Goal: Task Accomplishment & Management: Use online tool/utility

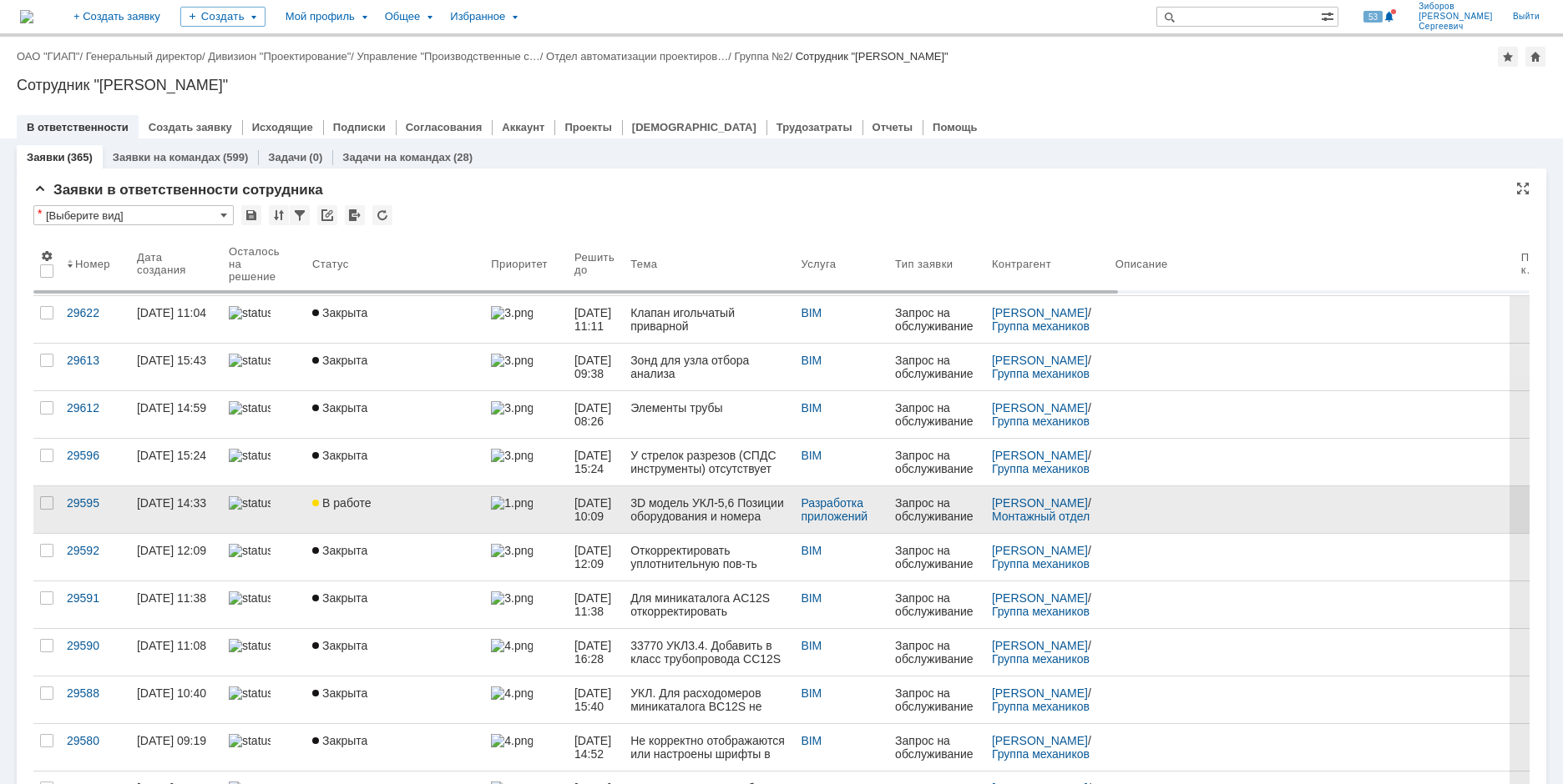
click at [372, 506] on div "В работе" at bounding box center [395, 503] width 165 height 13
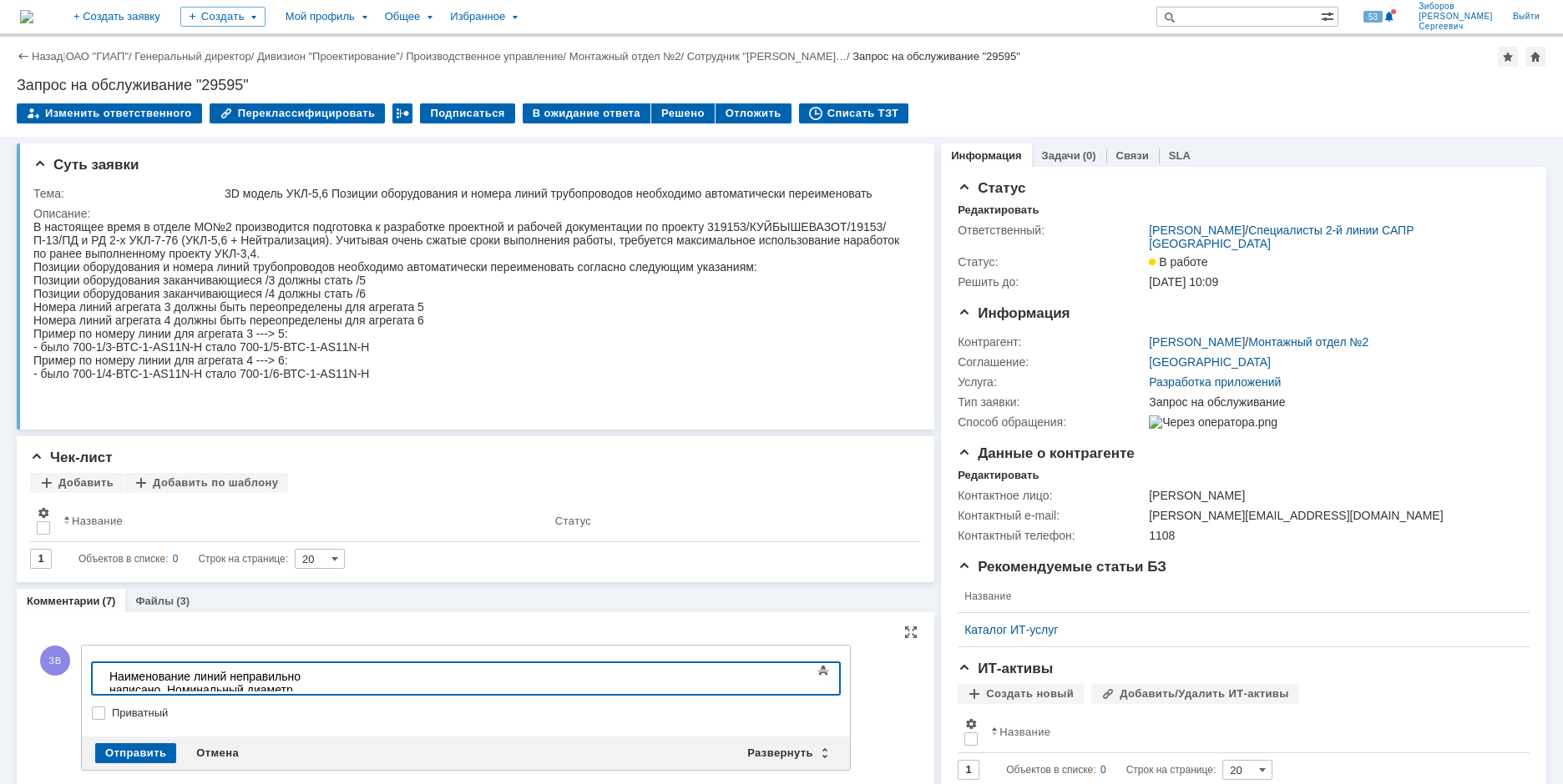
drag, startPoint x: 653, startPoint y: 673, endPoint x: 801, endPoint y: 1374, distance: 716.5
click at [347, 673] on div "Наименование линий неправильно написано. Номинальный диаметр присутствует в анн…" at bounding box center [228, 697] width 237 height 54
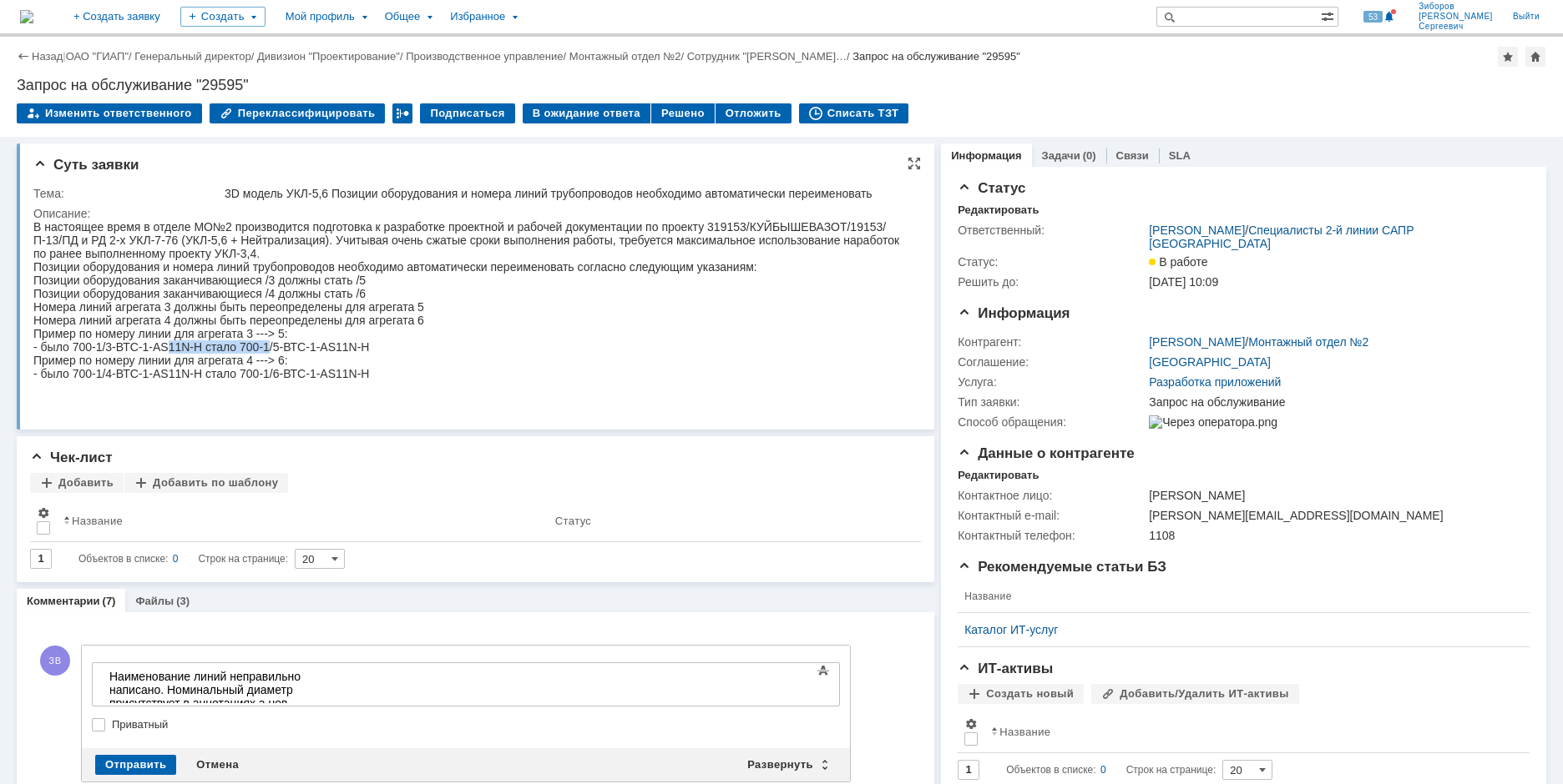
drag, startPoint x: 129, startPoint y: 372, endPoint x: 233, endPoint y: 374, distance: 104.0
click at [233, 354] on div "- было 700-1/3-ВТС-1-AS11N-H стало 700-1/5-ВТС-1-AS11N-H" at bounding box center [469, 347] width 871 height 13
copy div "1/3-ВТС-1-AS11N-H"
click at [290, 687] on div "Наименование линий неправильно написано. Номинальный диаметр присутствует в анн…" at bounding box center [228, 697] width 237 height 54
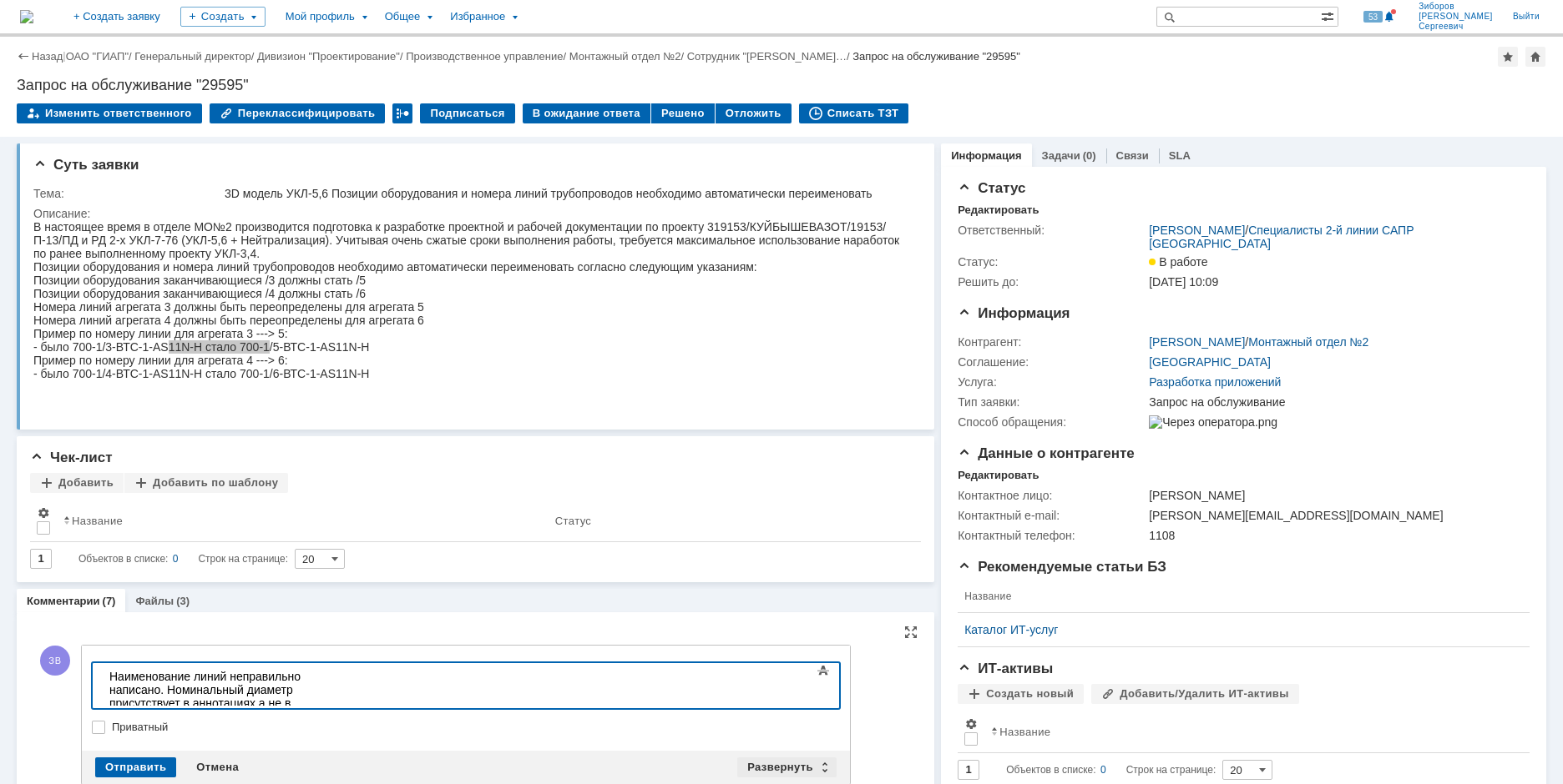
click at [764, 763] on div "Развернуть" at bounding box center [786, 768] width 99 height 20
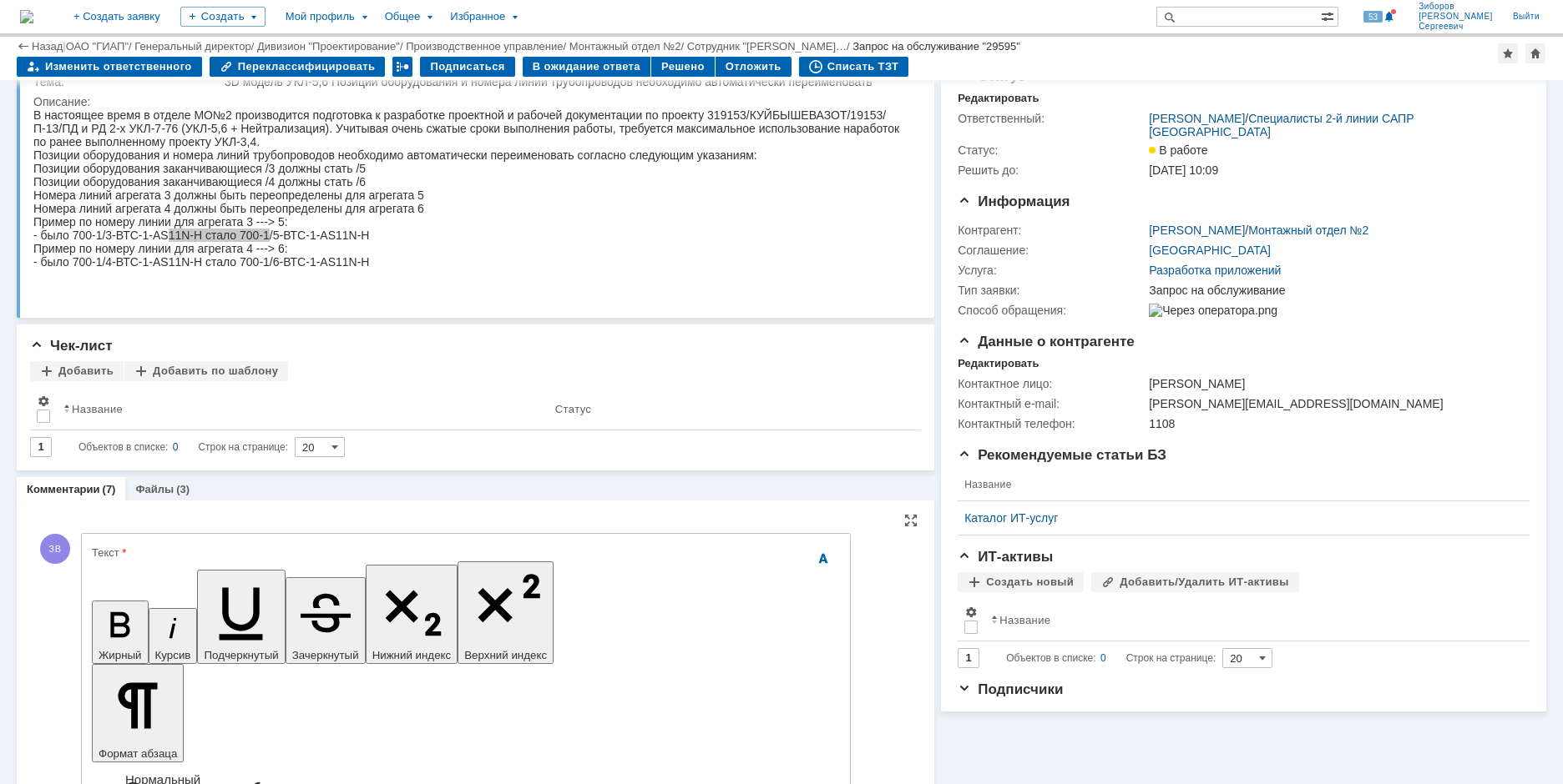
scroll to position [83, 0]
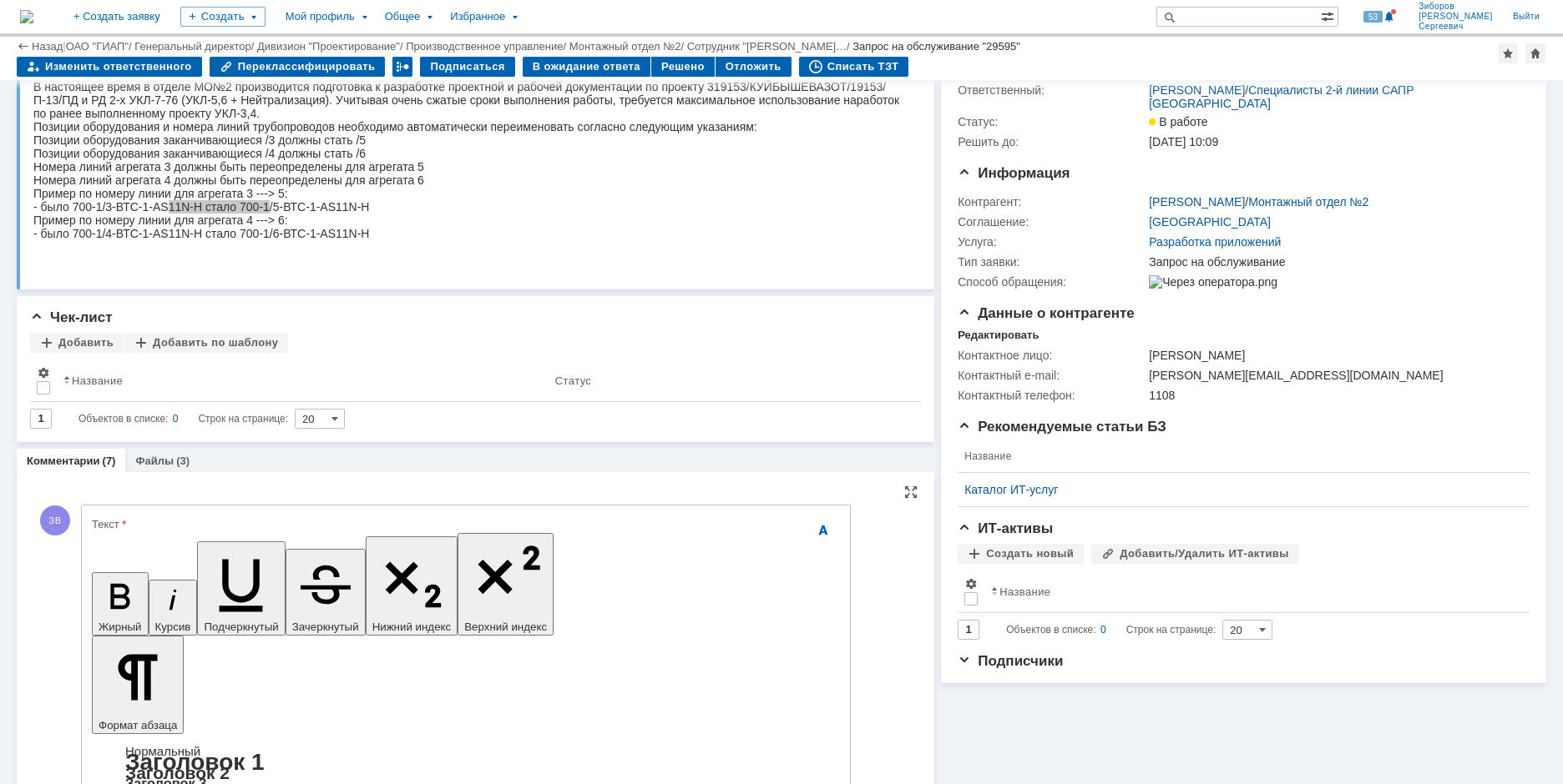
drag, startPoint x: 296, startPoint y: 233, endPoint x: 398, endPoint y: 236, distance: 102.0
click at [398, 214] on div "- было 700-1/3-ВТС-1-AS11N-H стало 700-1/5-ВТС-1-AS11N-H" at bounding box center [469, 207] width 871 height 13
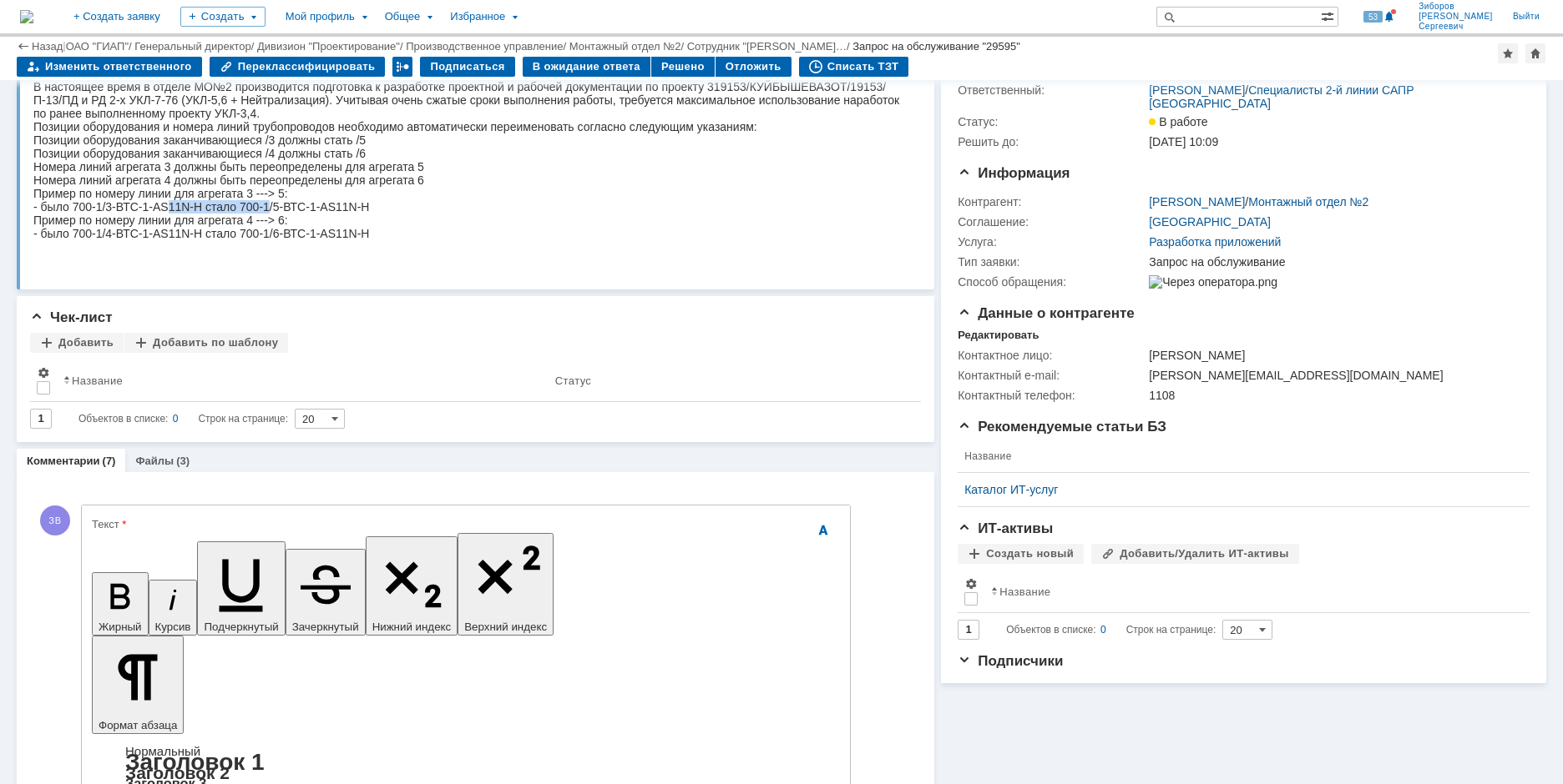
copy div "1/5-ВТС-1-AS11N-H"
drag, startPoint x: 132, startPoint y: 259, endPoint x: 228, endPoint y: 262, distance: 96.0
click at [228, 240] on div "- было 700-1/4-ВТС-1-AS11N-H стало 700-1/6-ВТС-1-AS11N-H" at bounding box center [469, 234] width 871 height 13
copy div "1/4-ВТС-1-AS11N-H"
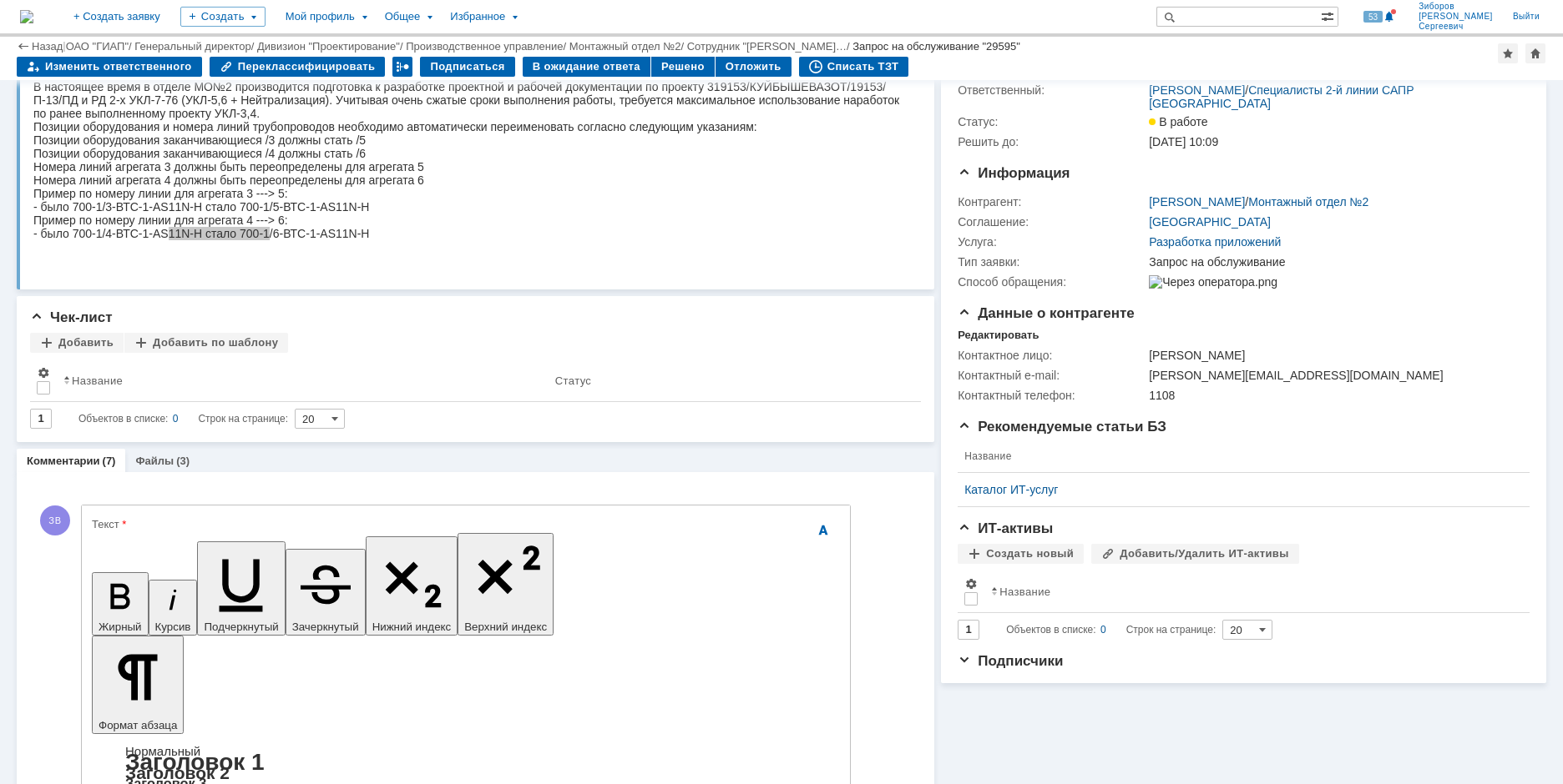
drag, startPoint x: 295, startPoint y: 261, endPoint x: 432, endPoint y: 375, distance: 178.2
click at [398, 240] on div "- было 700-1/4-ВТС-1-AS11N-H стало 700-1/6-ВТС-1-AS11N-H" at bounding box center [469, 234] width 871 height 13
copy div "1/6-ВТС-1-AS11N-H"
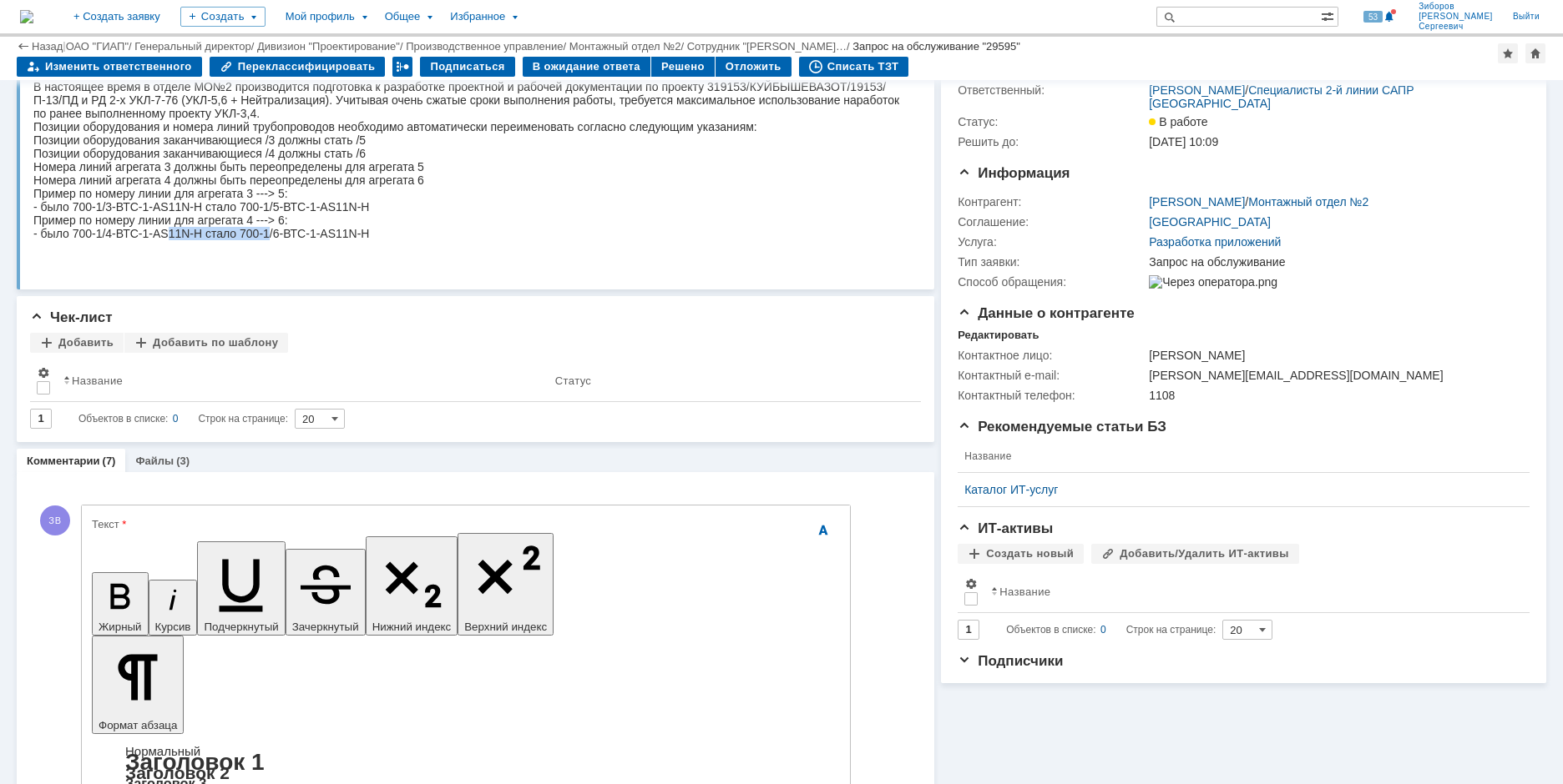
drag, startPoint x: 116, startPoint y: 213, endPoint x: 325, endPoint y: 210, distance: 209.0
click at [325, 201] on div "Пример по номеру линии для агрегата 3 ---> 5:" at bounding box center [469, 194] width 871 height 13
click at [71, 201] on div "Пример по номеру линии для агрегата 3 ---> 5:" at bounding box center [469, 194] width 871 height 13
drag, startPoint x: 69, startPoint y: 210, endPoint x: 326, endPoint y: 213, distance: 257.0
click at [326, 201] on div "Пример по номеру линии для агрегата 3 ---> 5:" at bounding box center [469, 194] width 871 height 13
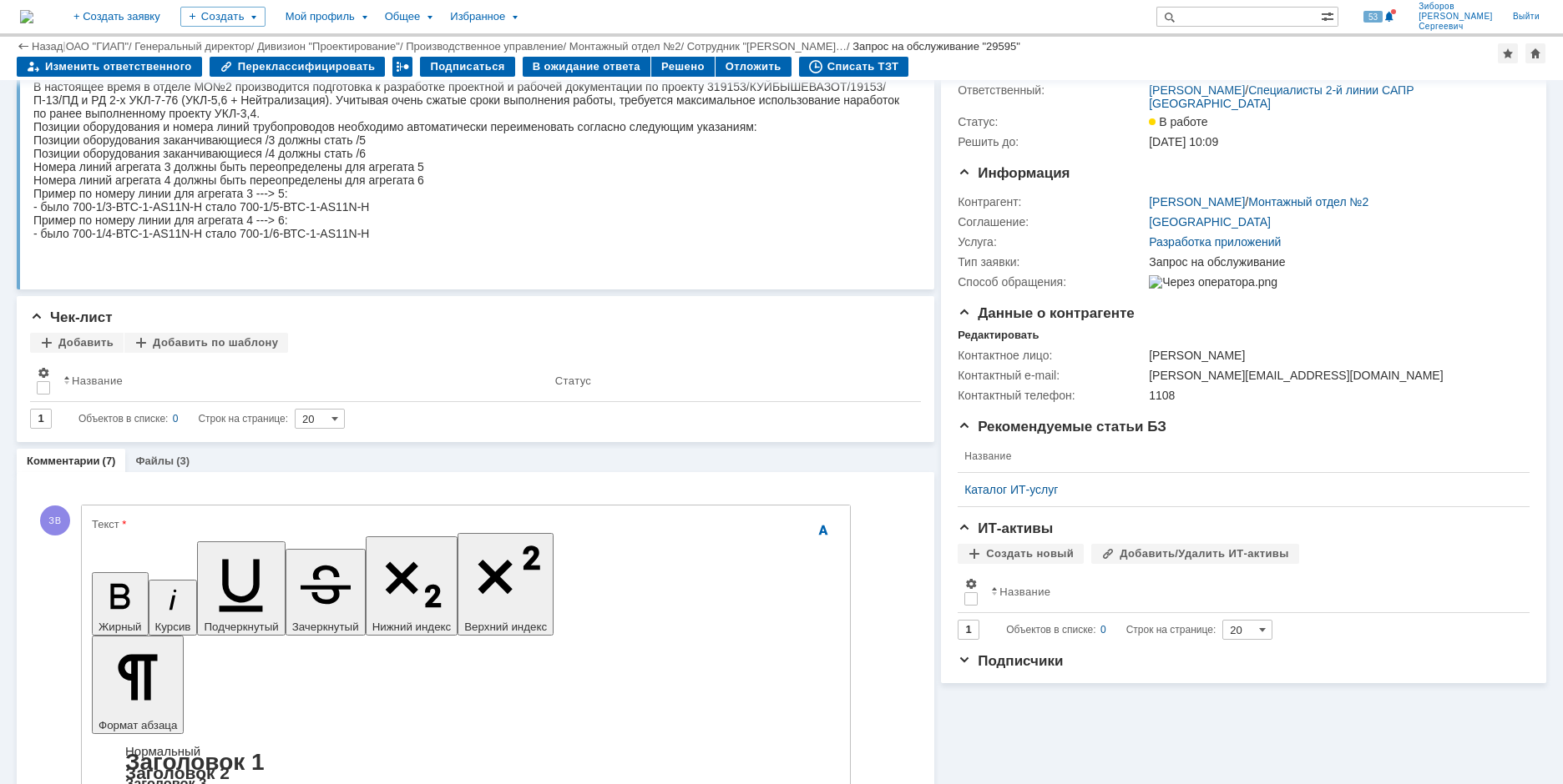
copy div "Пример по номеру линии для агрегата 3 ---> 5:"
drag, startPoint x: 68, startPoint y: 248, endPoint x: 336, endPoint y: 246, distance: 268.0
click at [336, 227] on div "Пример по номеру линии для агрегата 4 ---> 6:" at bounding box center [469, 221] width 871 height 13
copy div "Пример по номеру линии для агрегата 4 ---> 6:"
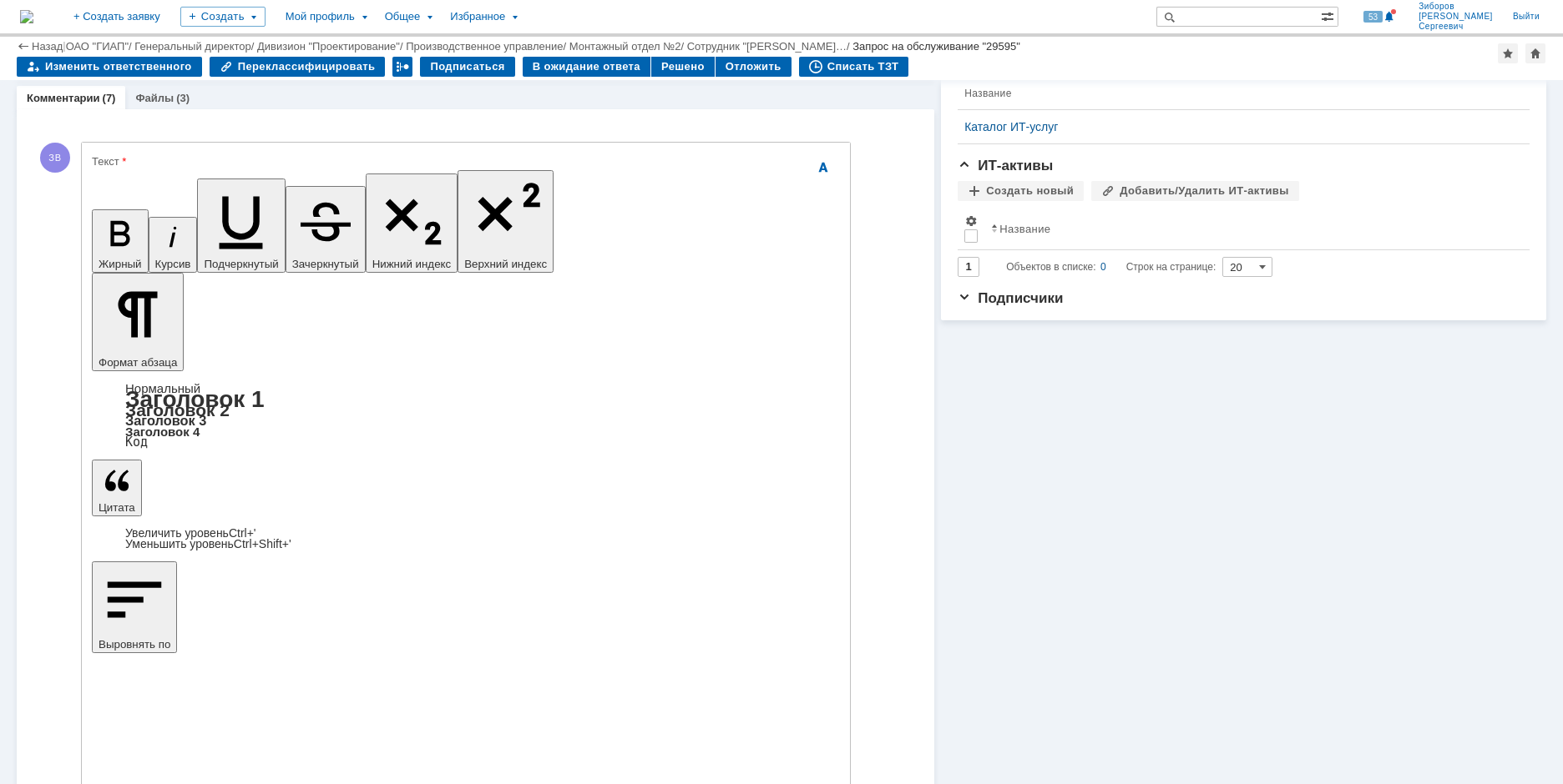
scroll to position [417, 0]
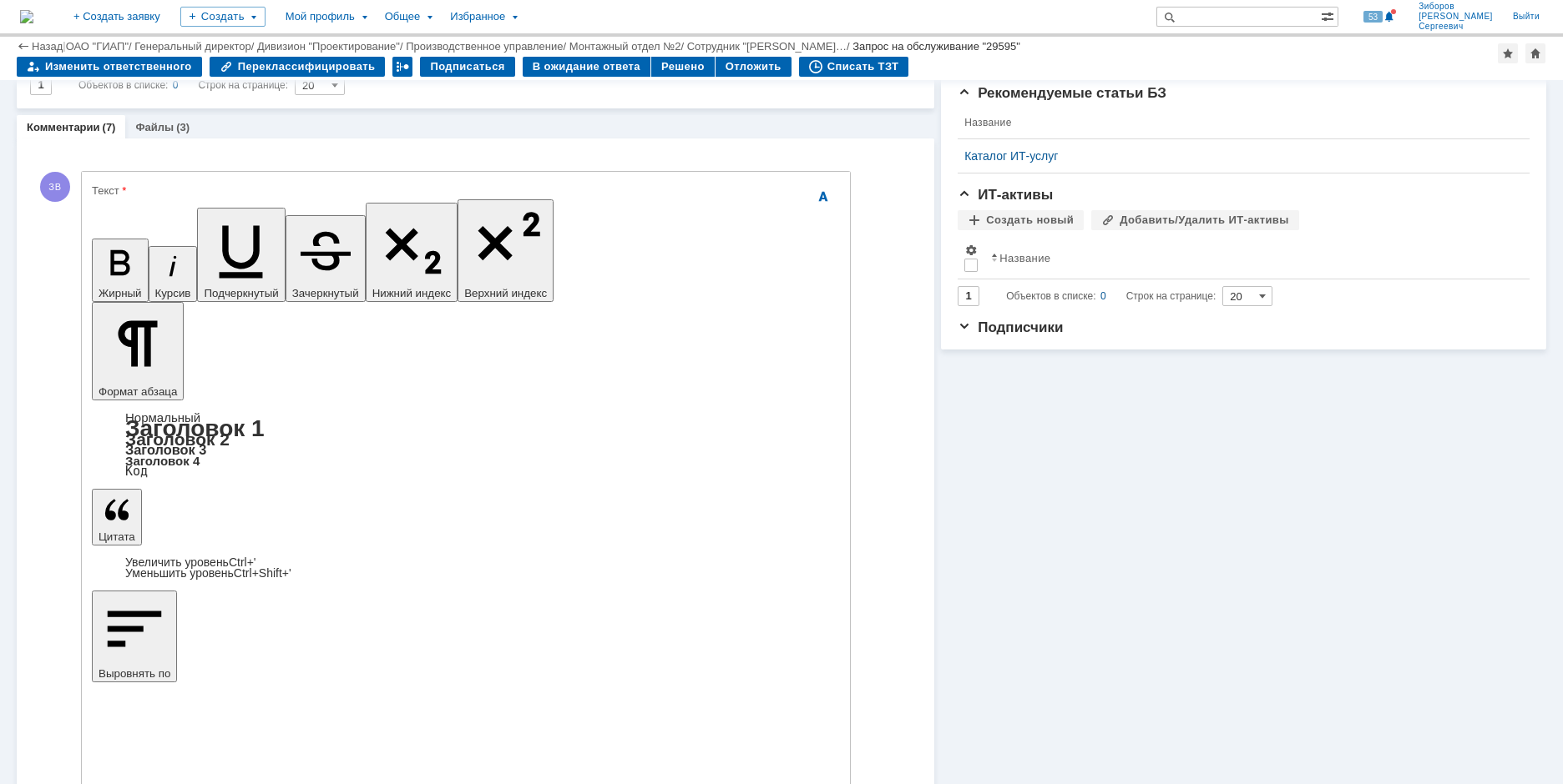
drag, startPoint x: 633, startPoint y: 4852, endPoint x: 99, endPoint y: 4713, distance: 551.8
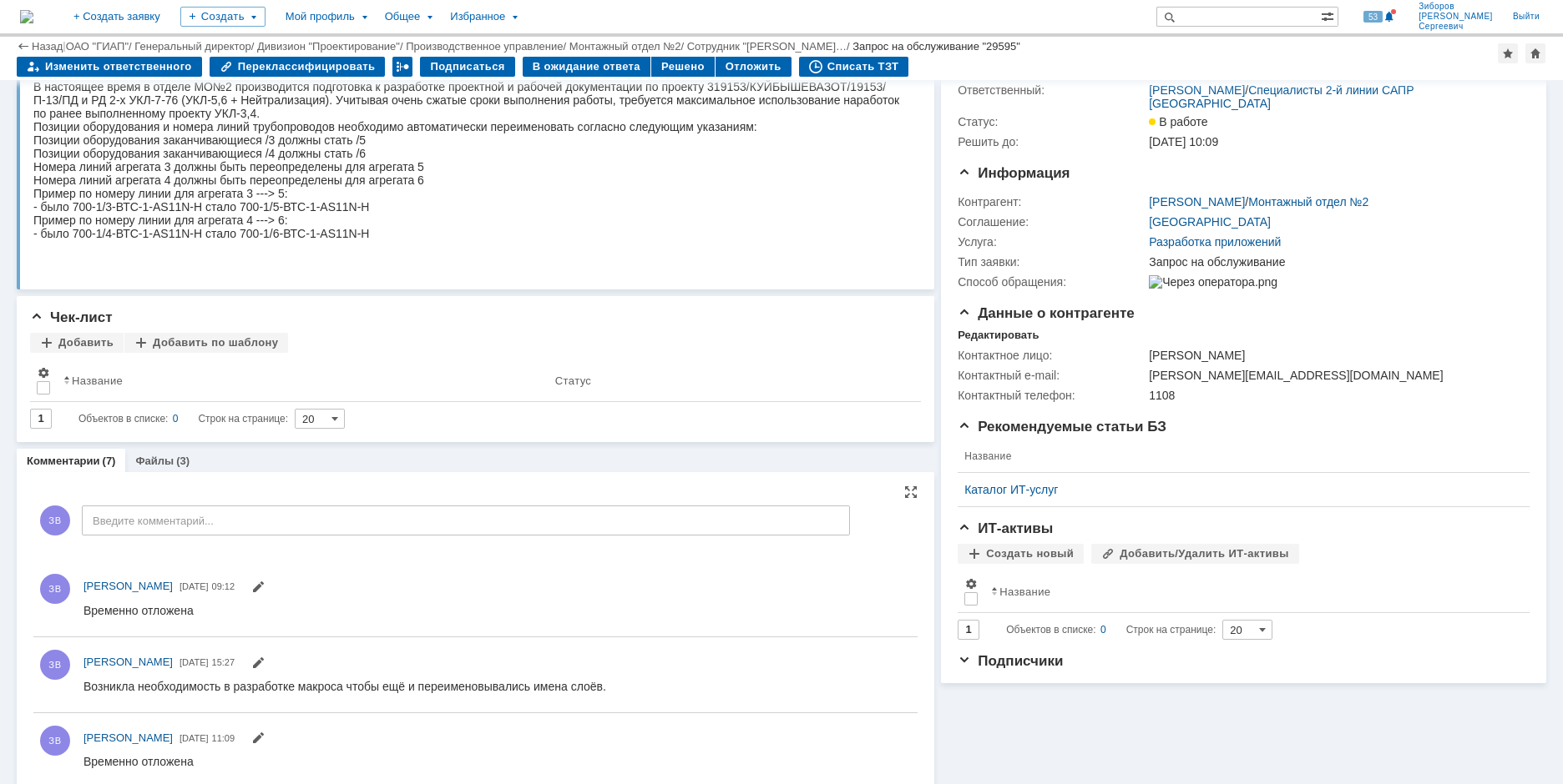
scroll to position [0, 0]
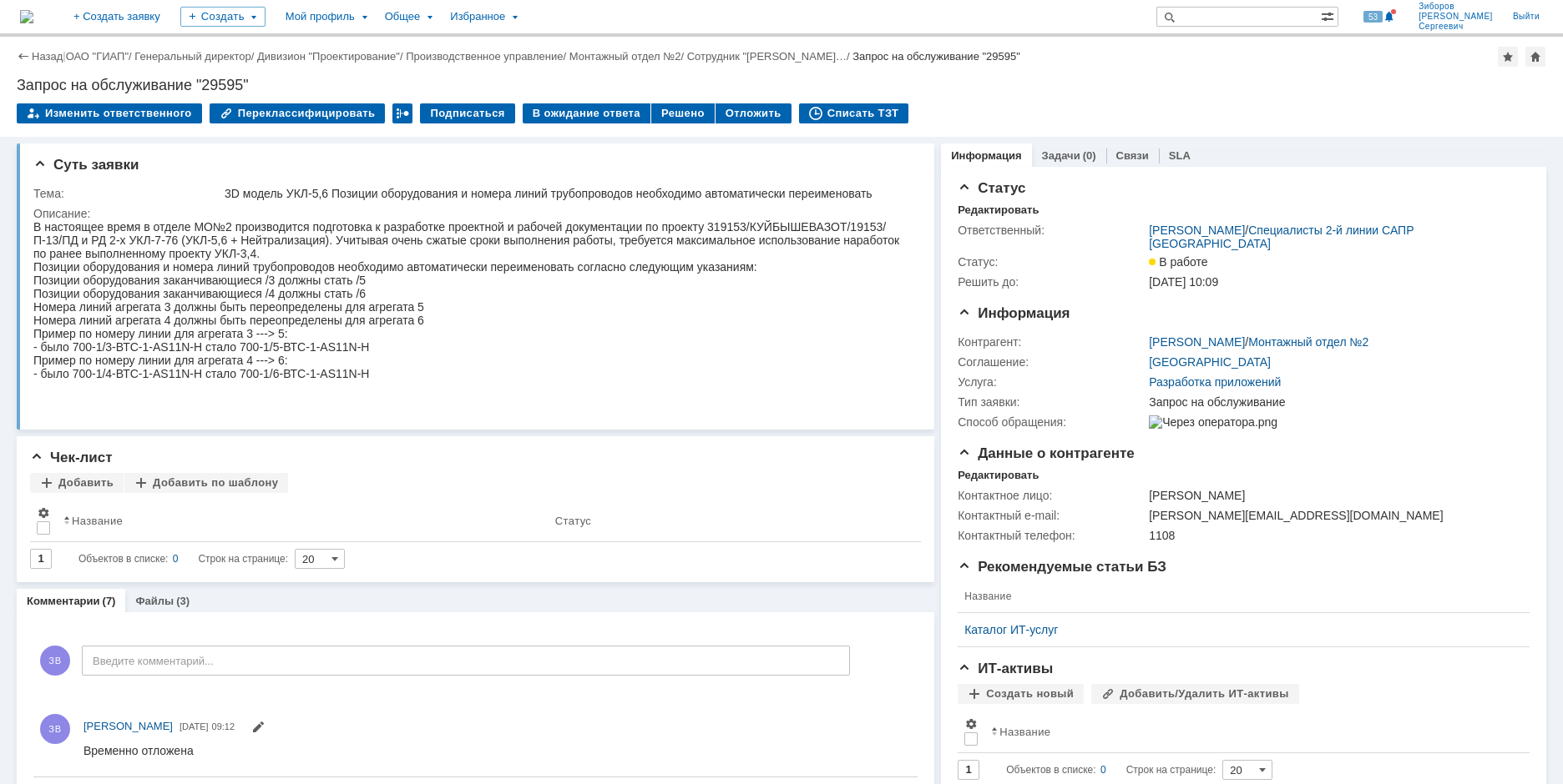
click at [34, 11] on img at bounding box center [27, 16] width 13 height 13
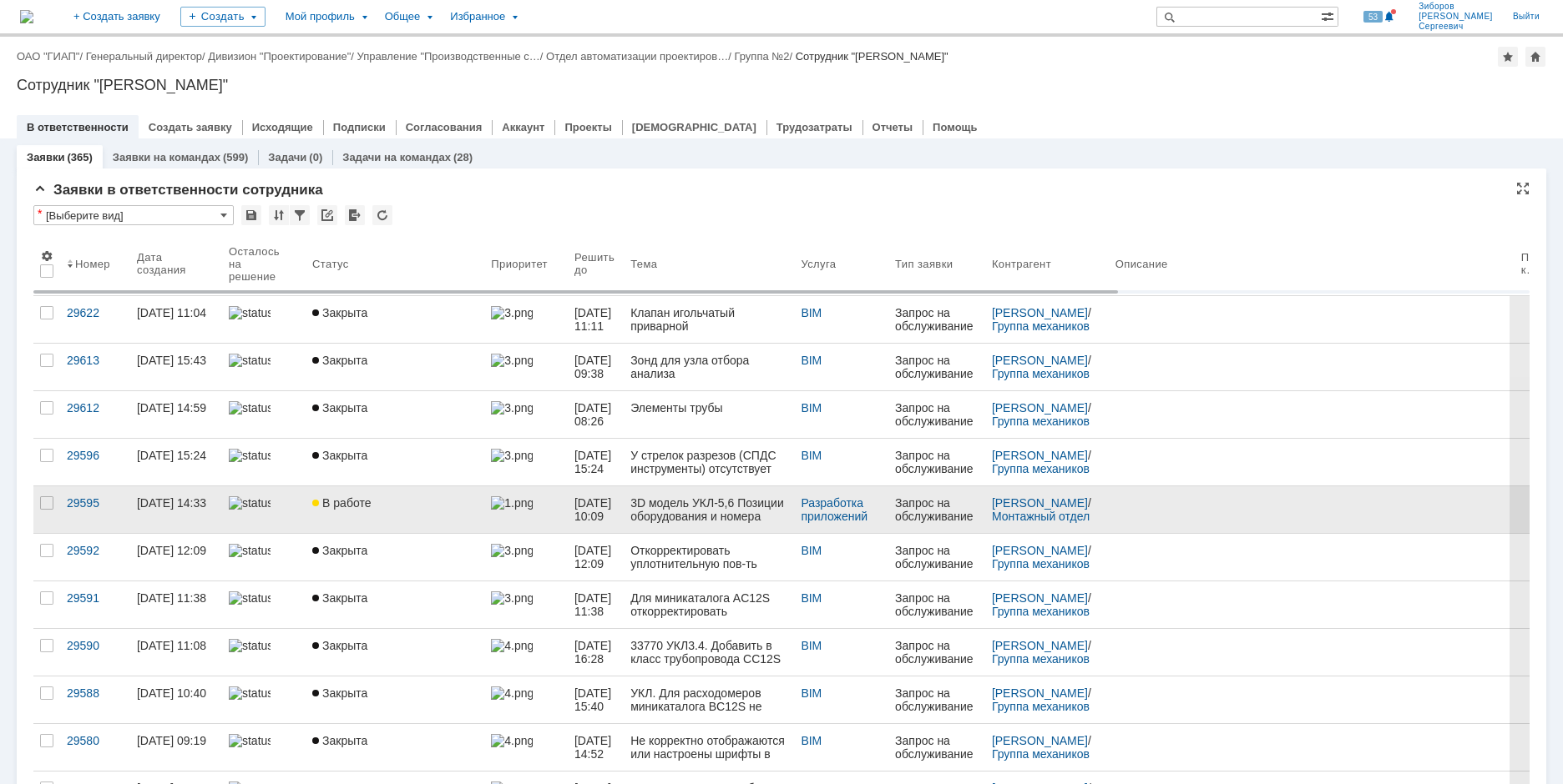
click at [348, 507] on span "В работе" at bounding box center [341, 503] width 59 height 13
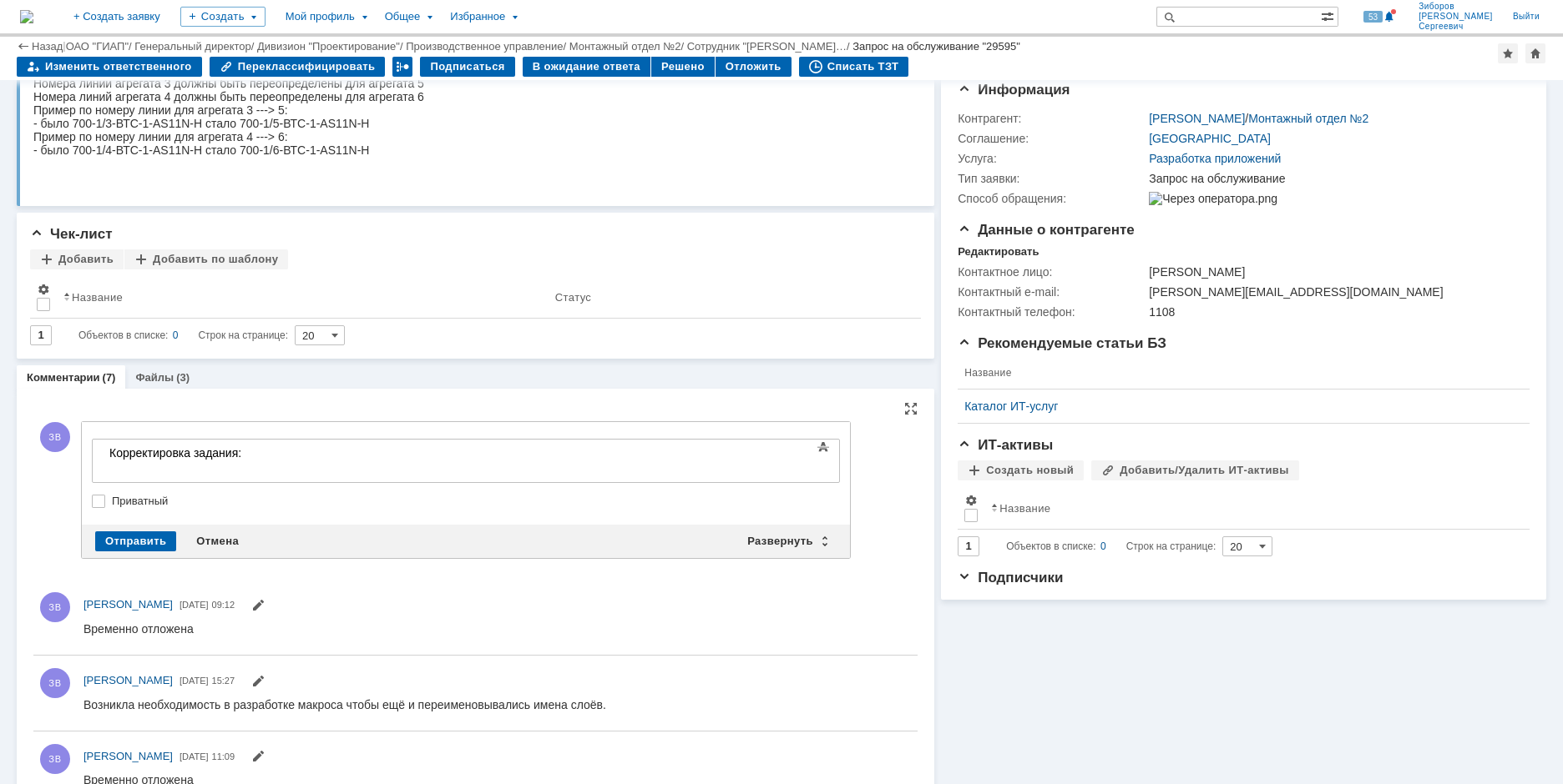
click at [185, 476] on body "Корректировка задания:" at bounding box center [228, 460] width 251 height 40
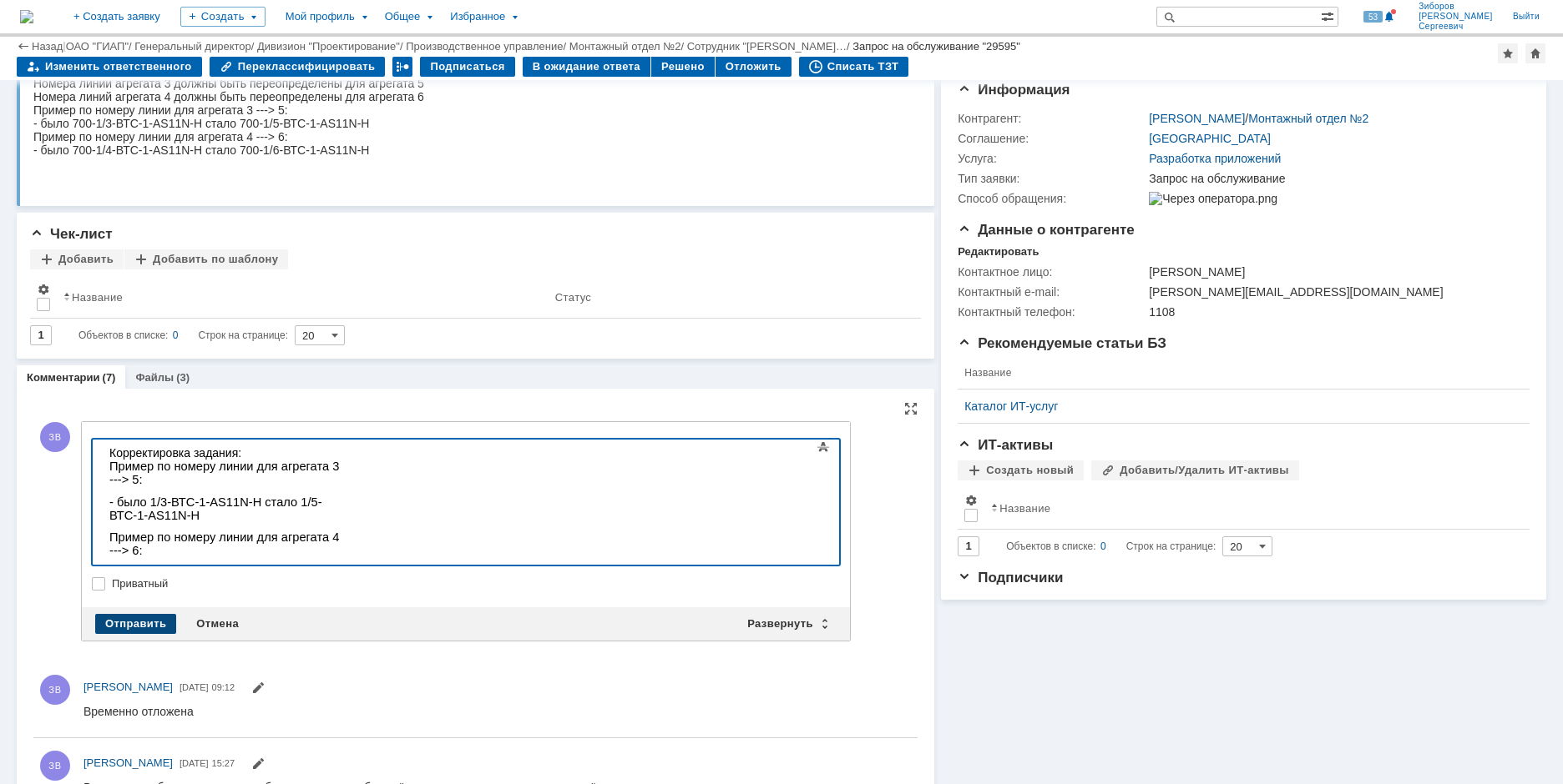
click at [141, 622] on div "Отправить" at bounding box center [135, 624] width 81 height 20
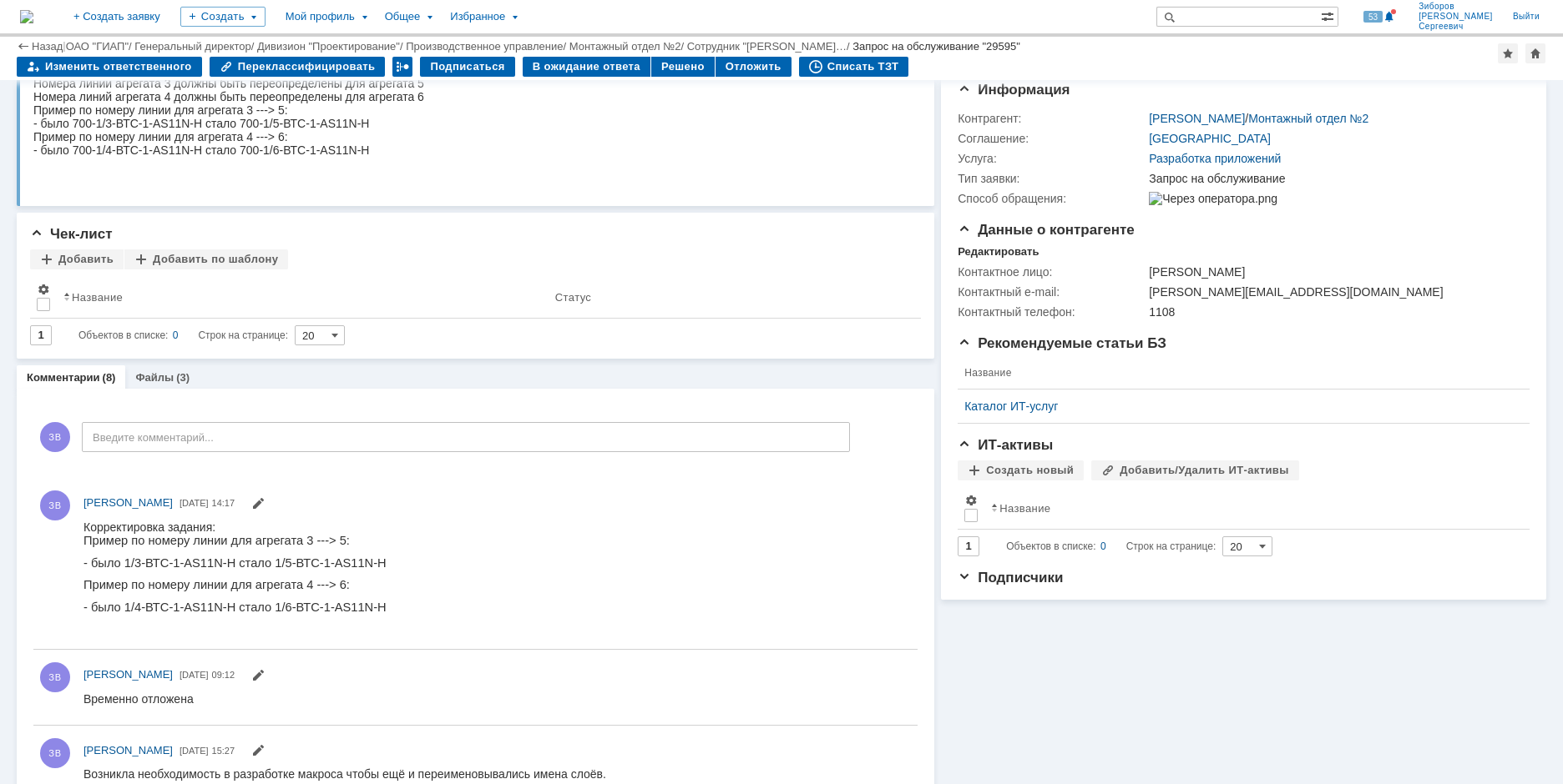
click at [34, 12] on img at bounding box center [27, 16] width 13 height 13
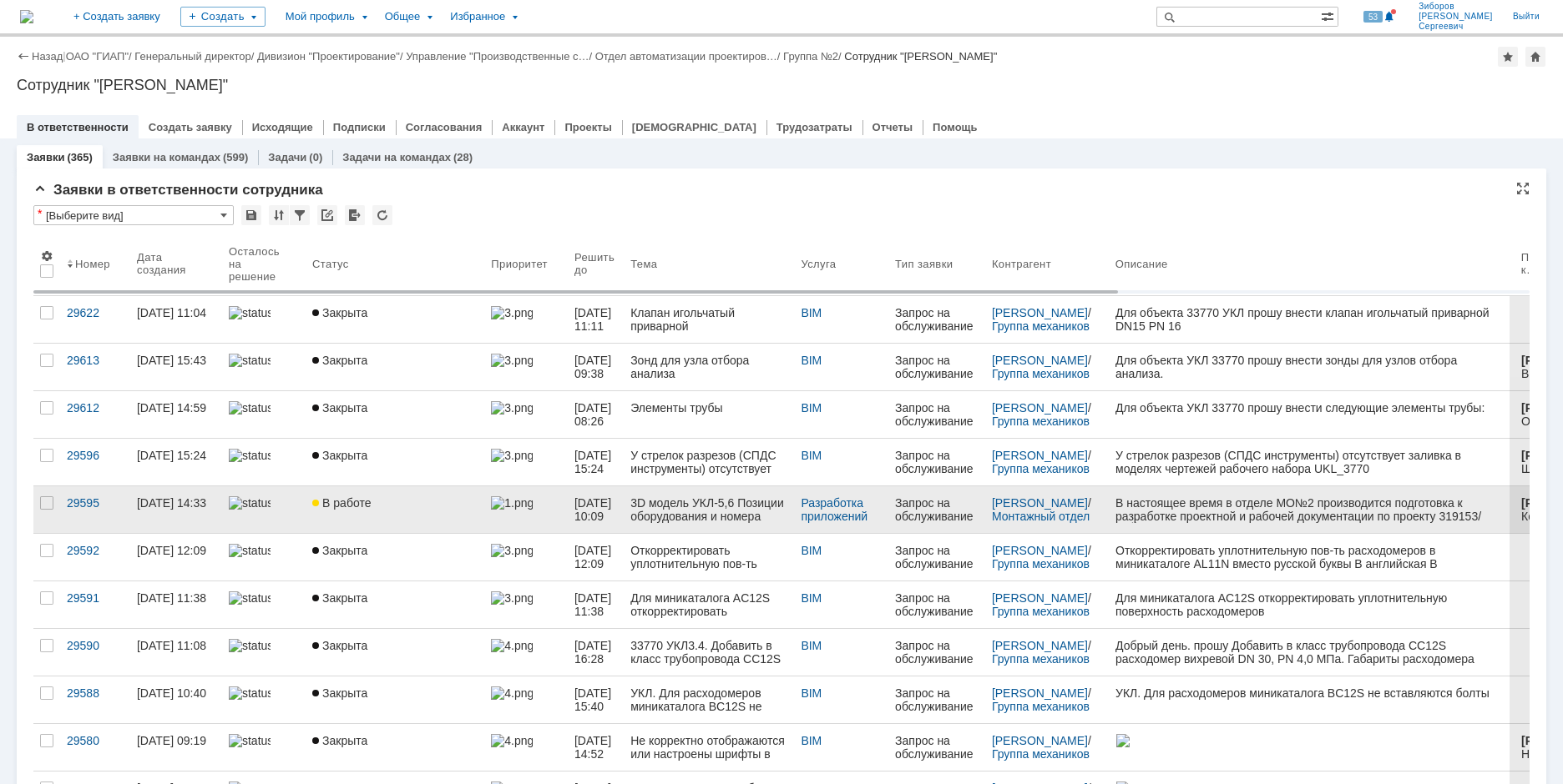
click at [413, 503] on div "В работе" at bounding box center [395, 503] width 165 height 13
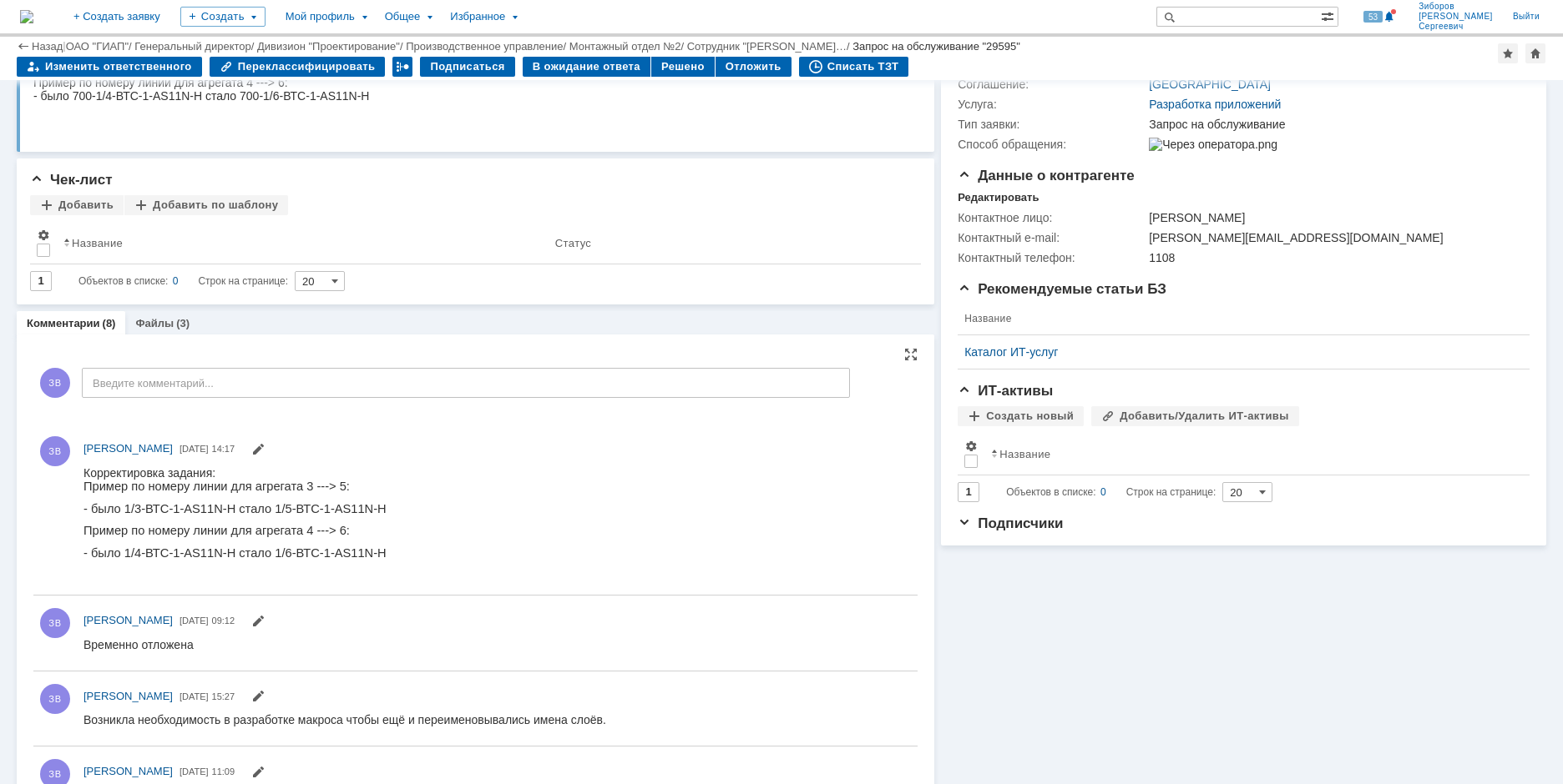
scroll to position [55, 0]
